Goal: Task Accomplishment & Management: Use online tool/utility

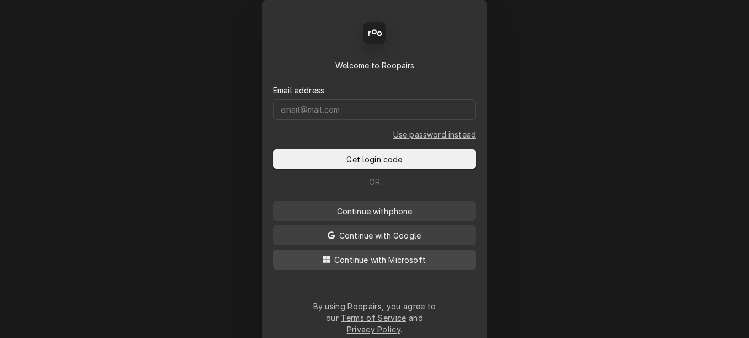
click at [408, 255] on button "Continue with Microsoft" at bounding box center [374, 259] width 203 height 20
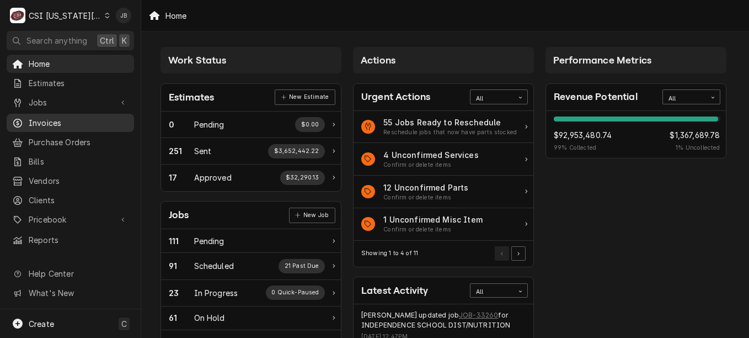
click at [50, 123] on span "Invoices" at bounding box center [79, 123] width 100 height 12
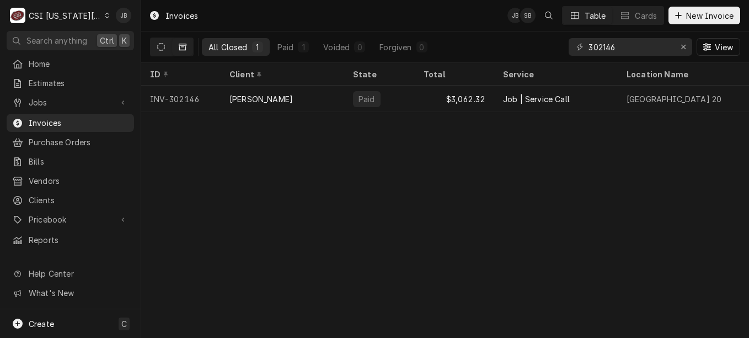
click at [159, 47] on icon "Dynamic Content Wrapper" at bounding box center [161, 47] width 8 height 8
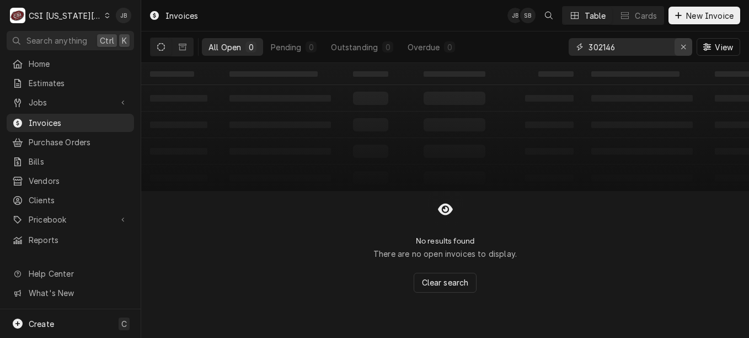
click at [683, 51] on div "Erase input" at bounding box center [683, 46] width 11 height 11
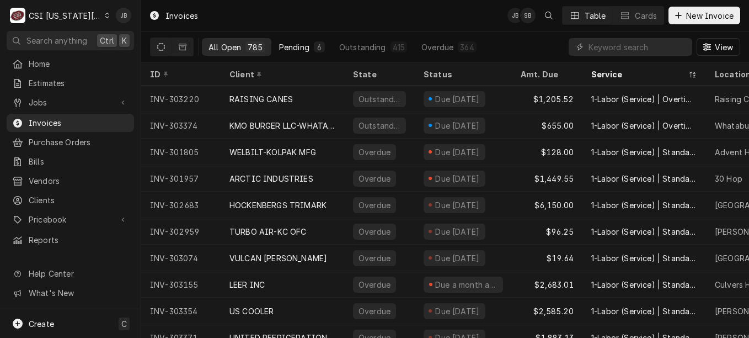
click at [304, 52] on button "Pending 6" at bounding box center [302, 47] width 59 height 18
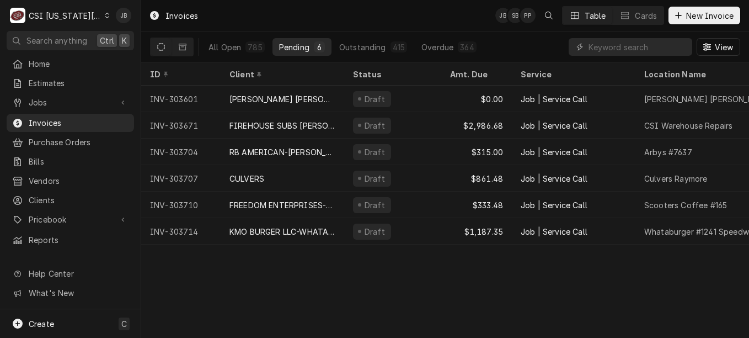
click at [81, 15] on div "CSI Kansas City" at bounding box center [65, 16] width 73 height 12
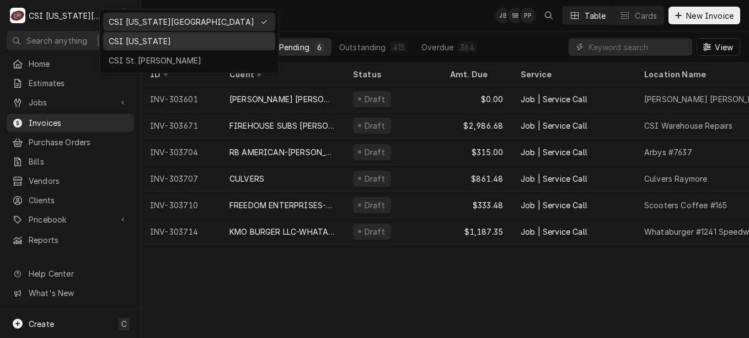
click at [140, 42] on div "CSI [US_STATE]" at bounding box center [189, 41] width 161 height 12
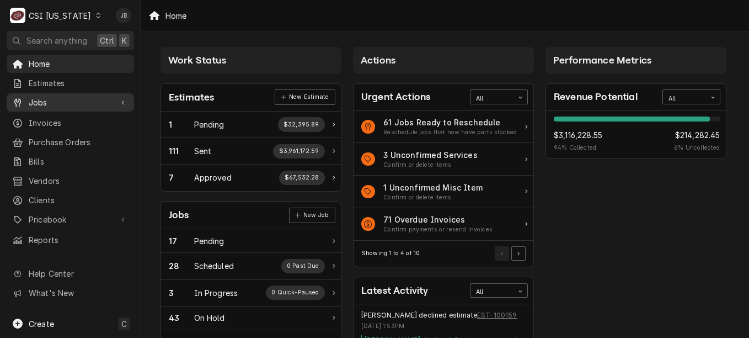
click at [57, 98] on span "Jobs" at bounding box center [70, 103] width 83 height 12
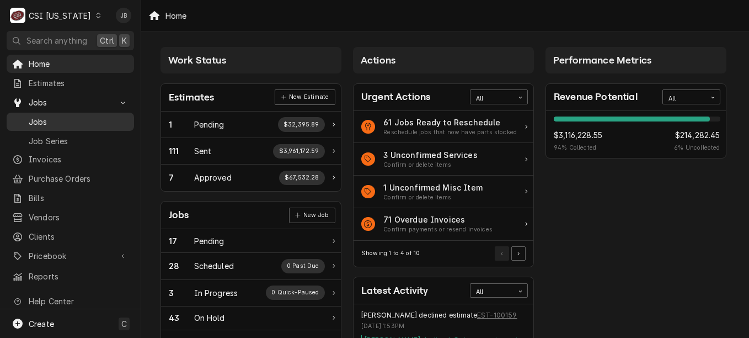
click at [60, 116] on span "Jobs" at bounding box center [79, 122] width 100 height 12
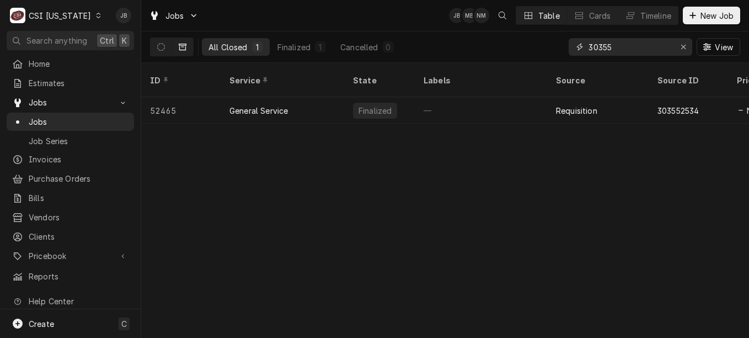
drag, startPoint x: 618, startPoint y: 46, endPoint x: 491, endPoint y: 51, distance: 126.5
click at [491, 51] on div "All Closed 1 Finalized 1 Cancelled 0 30355 View" at bounding box center [445, 46] width 591 height 31
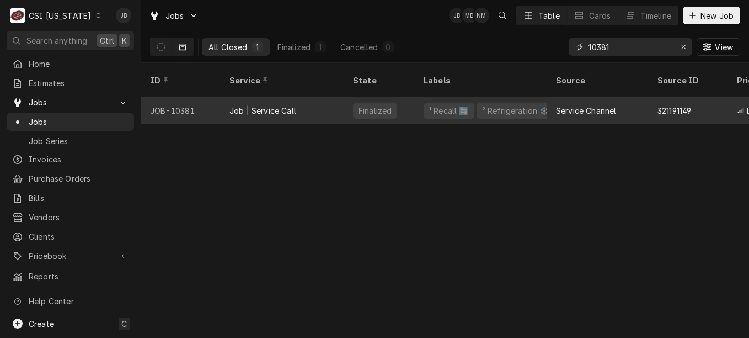
type input "10381"
click at [315, 97] on div "Job | Service Call" at bounding box center [283, 110] width 124 height 26
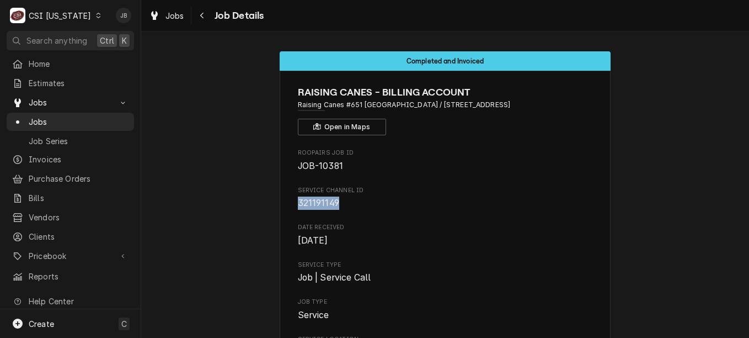
drag, startPoint x: 338, startPoint y: 204, endPoint x: 278, endPoint y: 204, distance: 60.2
copy span "321191149"
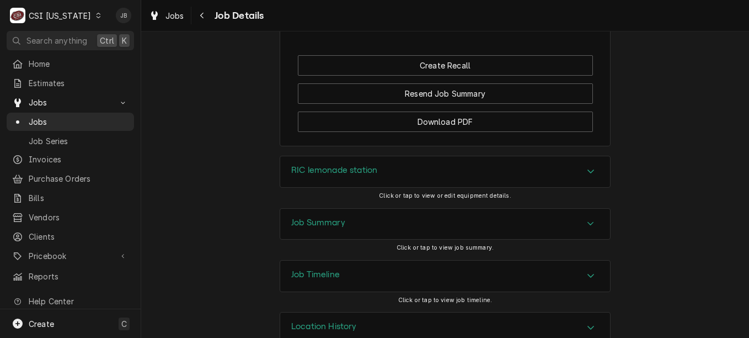
click at [352, 260] on div "Job Timeline" at bounding box center [445, 275] width 330 height 31
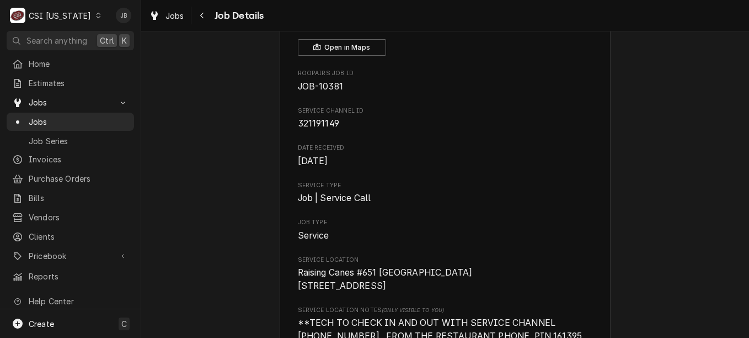
scroll to position [0, 0]
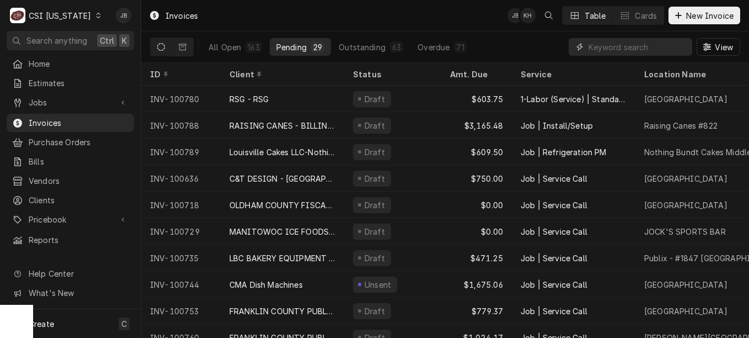
click at [630, 47] on input "Dynamic Content Wrapper" at bounding box center [638, 47] width 98 height 18
paste input "321191149"
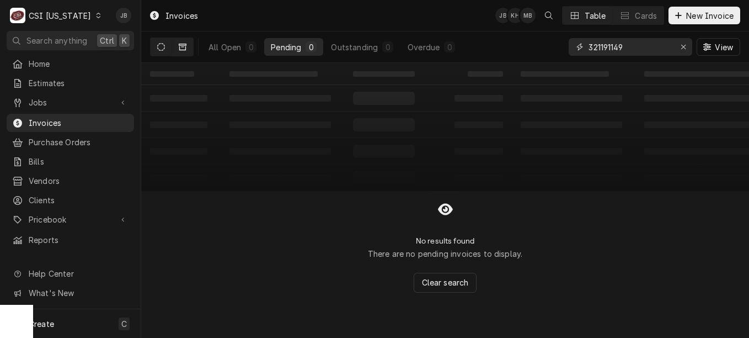
type input "321191149"
click at [178, 41] on button "Dynamic Content Wrapper" at bounding box center [182, 47] width 21 height 18
click at [159, 50] on icon "Dynamic Content Wrapper" at bounding box center [161, 47] width 8 height 8
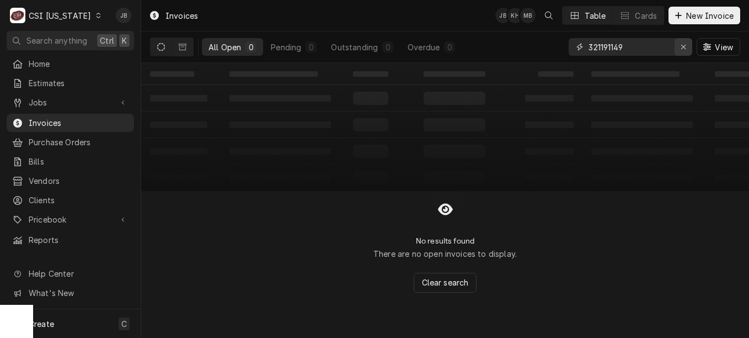
click at [679, 47] on div "Erase input" at bounding box center [683, 46] width 11 height 11
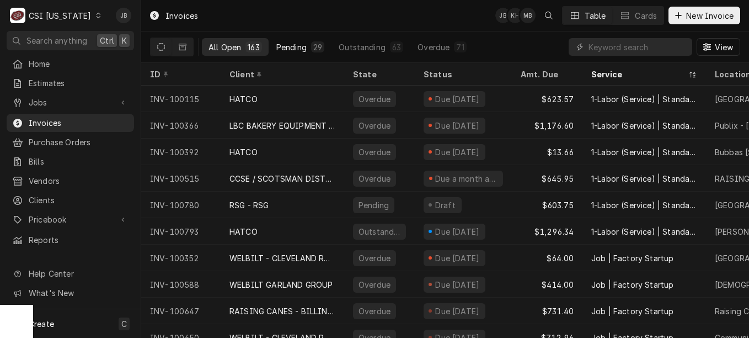
click at [290, 55] on button "Pending 29" at bounding box center [300, 47] width 61 height 18
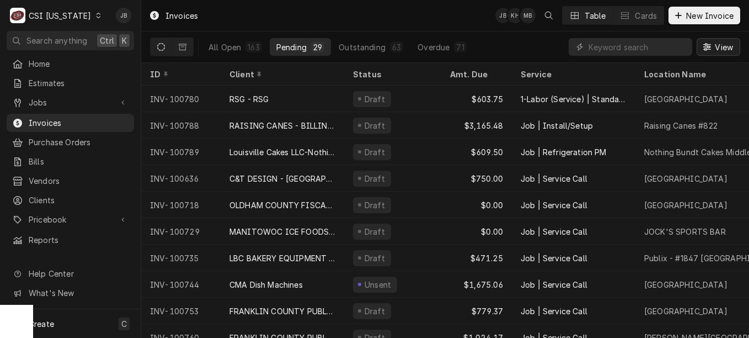
click at [719, 47] on span "View" at bounding box center [724, 47] width 23 height 12
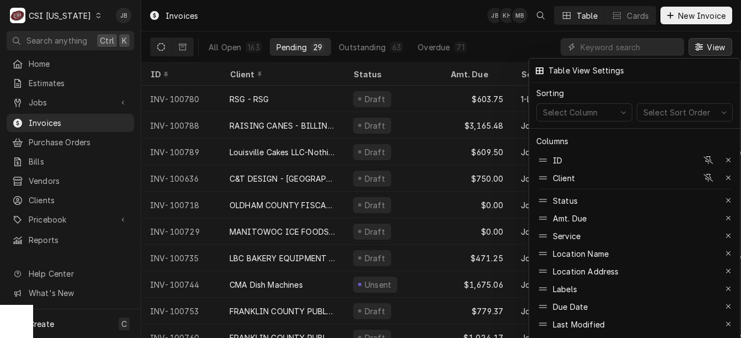
click at [410, 14] on div at bounding box center [370, 169] width 741 height 338
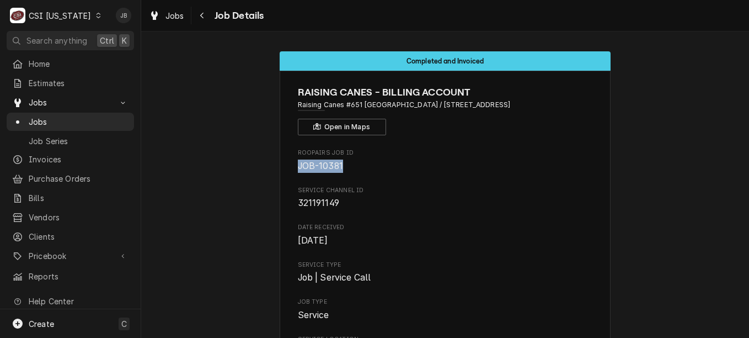
drag, startPoint x: 348, startPoint y: 171, endPoint x: 285, endPoint y: 166, distance: 63.7
copy span "JOB-10381"
click at [510, 261] on span "Service Type" at bounding box center [445, 264] width 295 height 9
